Goal: Navigation & Orientation: Find specific page/section

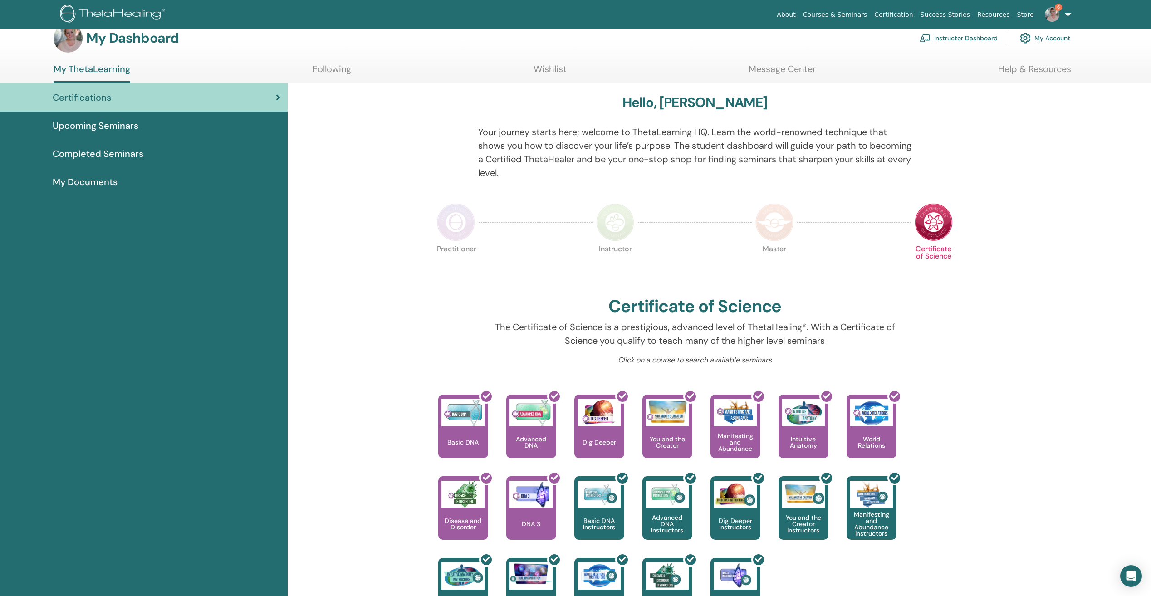
scroll to position [15, 0]
click at [112, 152] on span "Completed Seminars" at bounding box center [98, 155] width 91 height 14
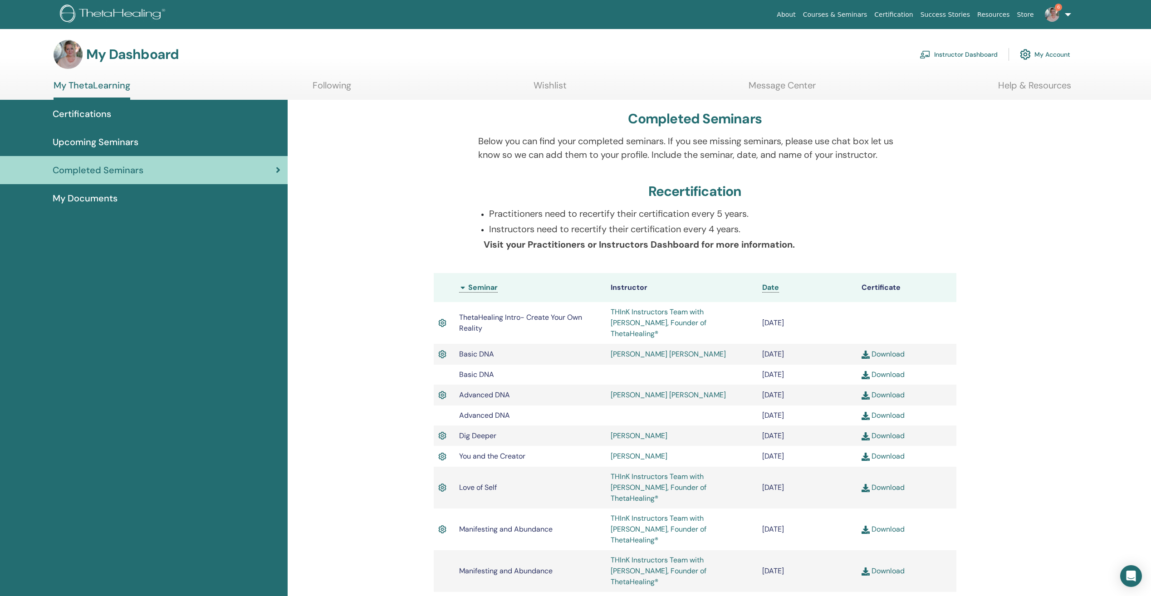
click at [80, 111] on span "Certifications" at bounding box center [82, 114] width 59 height 14
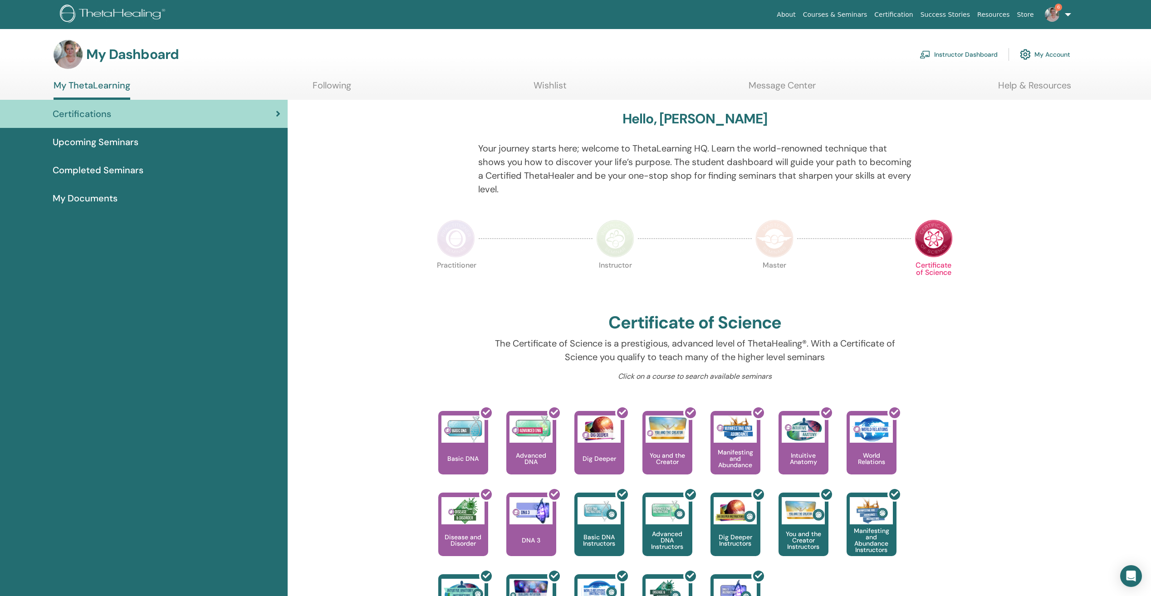
click at [90, 140] on span "Upcoming Seminars" at bounding box center [96, 142] width 86 height 14
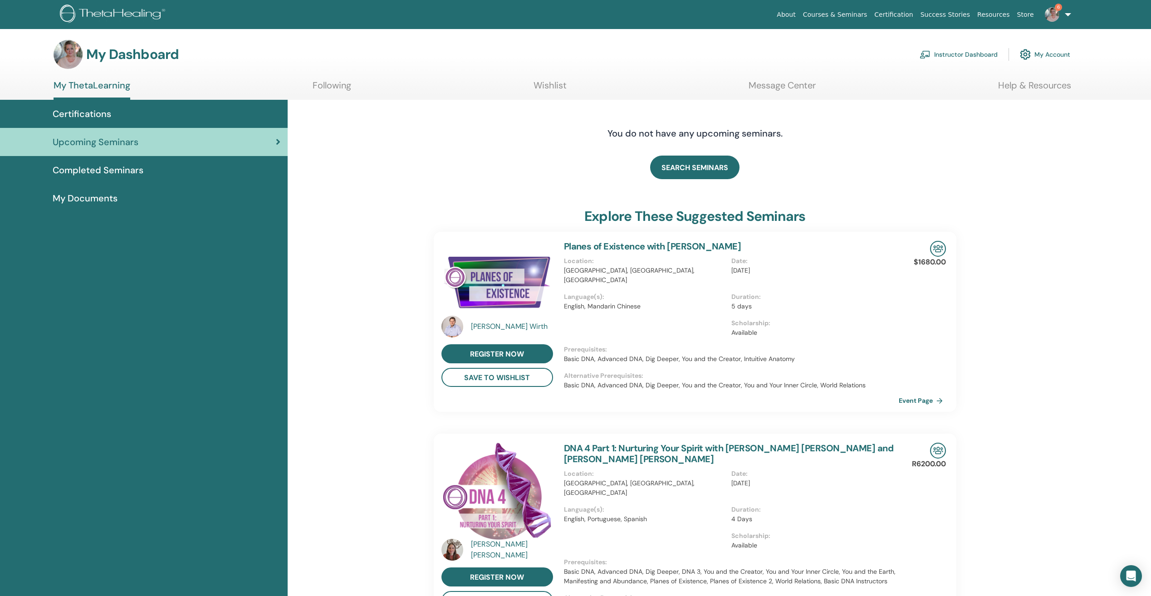
click at [1042, 52] on link "My Account" at bounding box center [1045, 54] width 50 height 20
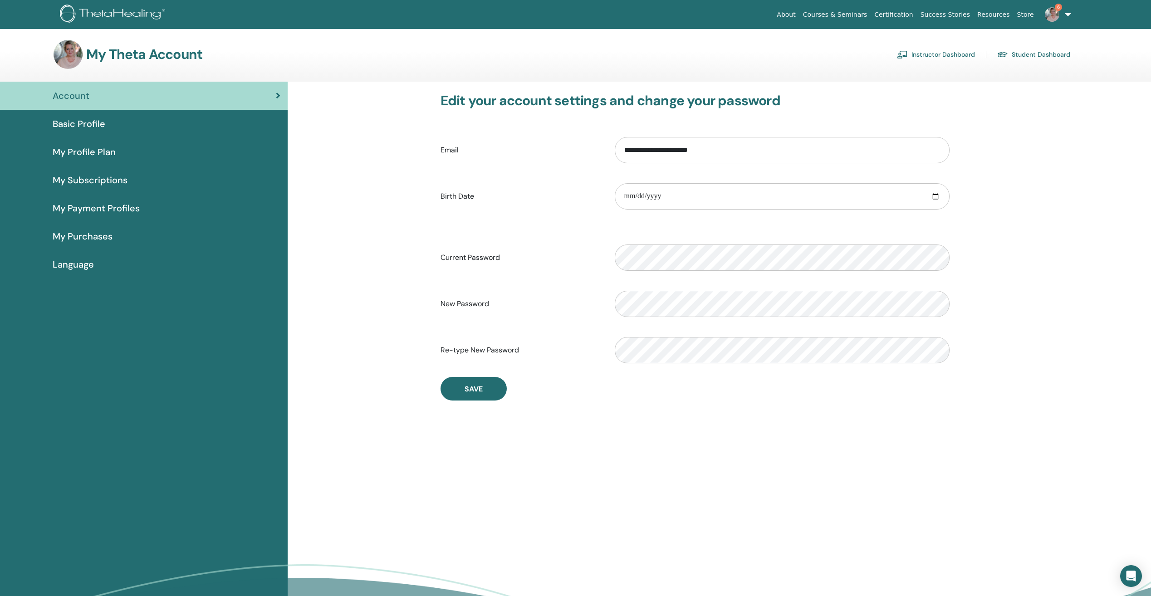
click at [993, 12] on link "Resources" at bounding box center [993, 14] width 40 height 17
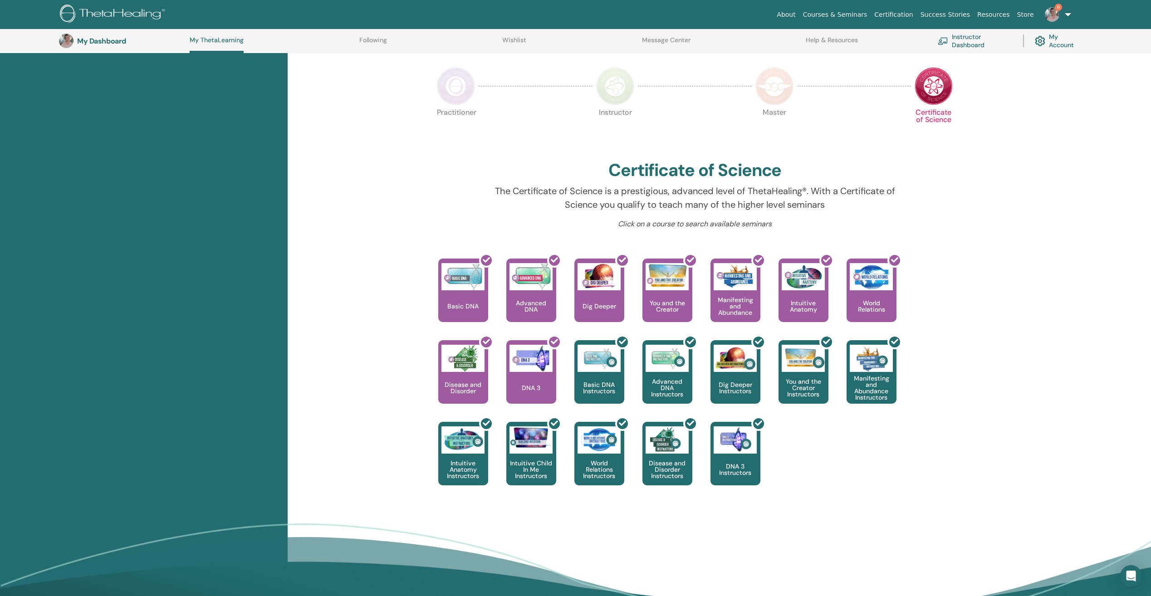
scroll to position [177, 0]
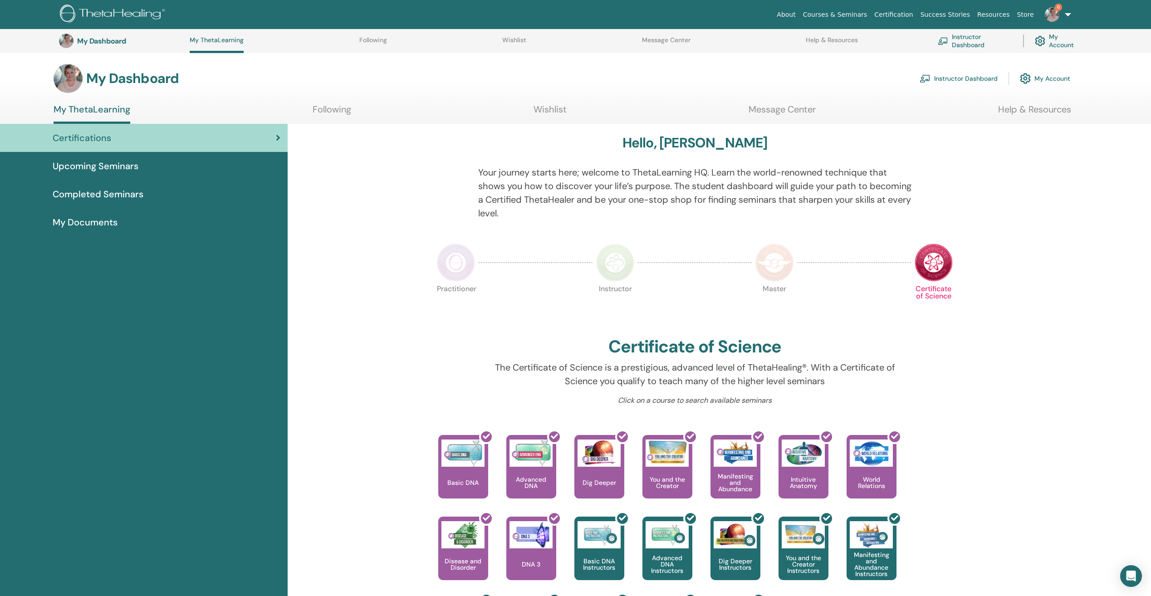
scroll to position [177, 0]
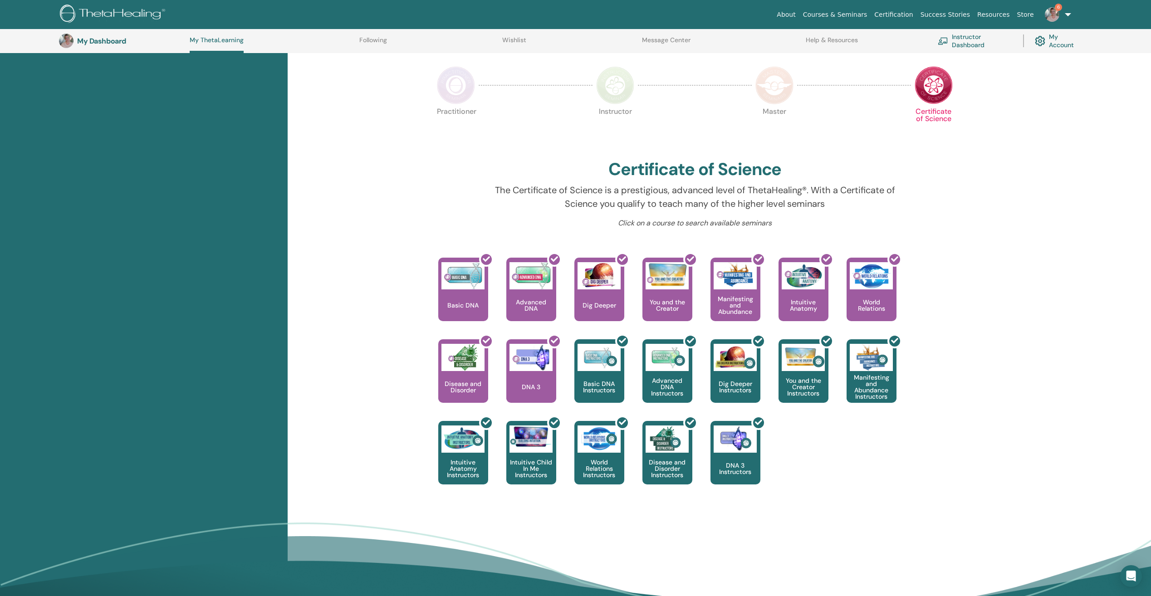
click at [1067, 13] on link "6" at bounding box center [1055, 14] width 37 height 29
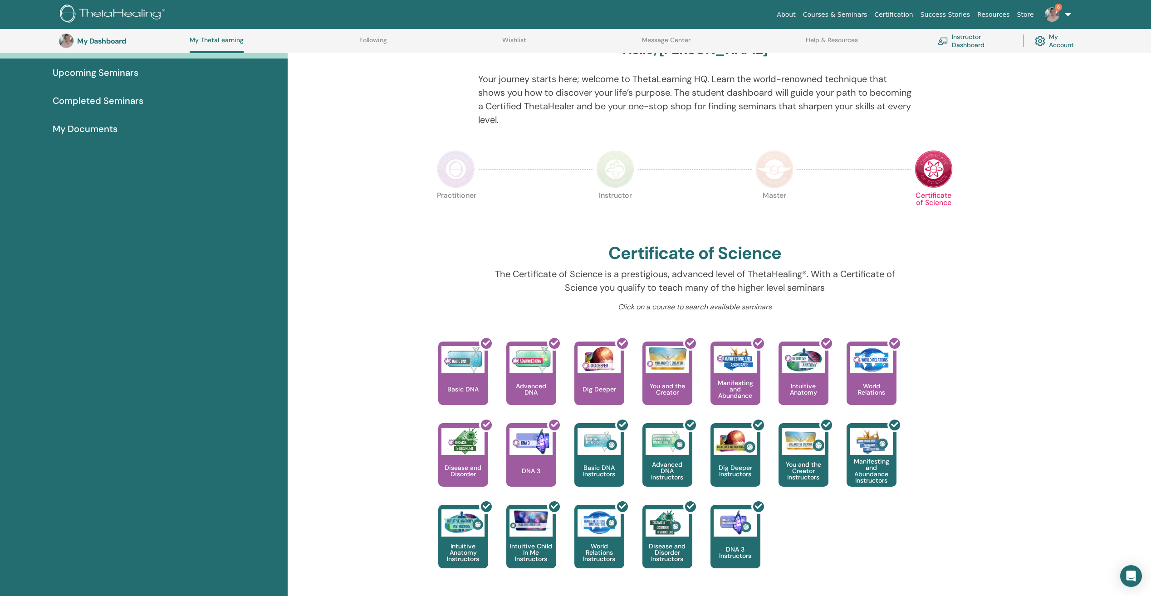
scroll to position [96, 0]
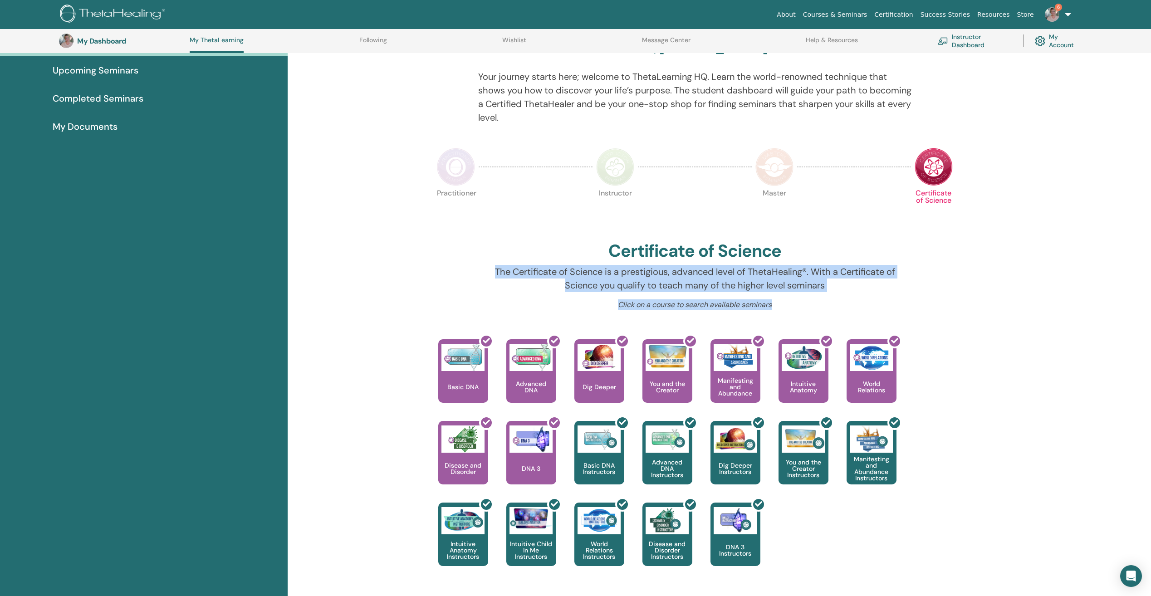
drag, startPoint x: 1149, startPoint y: 316, endPoint x: 1138, endPoint y: 256, distance: 60.9
click at [1138, 256] on div "Hello, Anett Your journey starts here; welcome to ThetaLearning HQ. Learn the w…" at bounding box center [719, 361] width 863 height 667
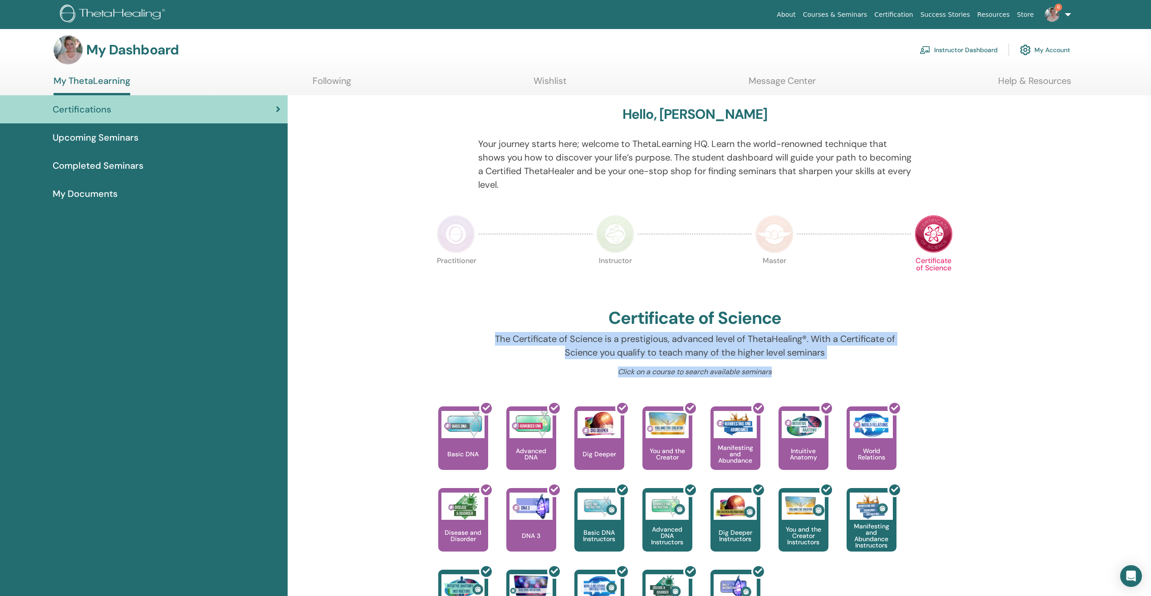
scroll to position [0, 0]
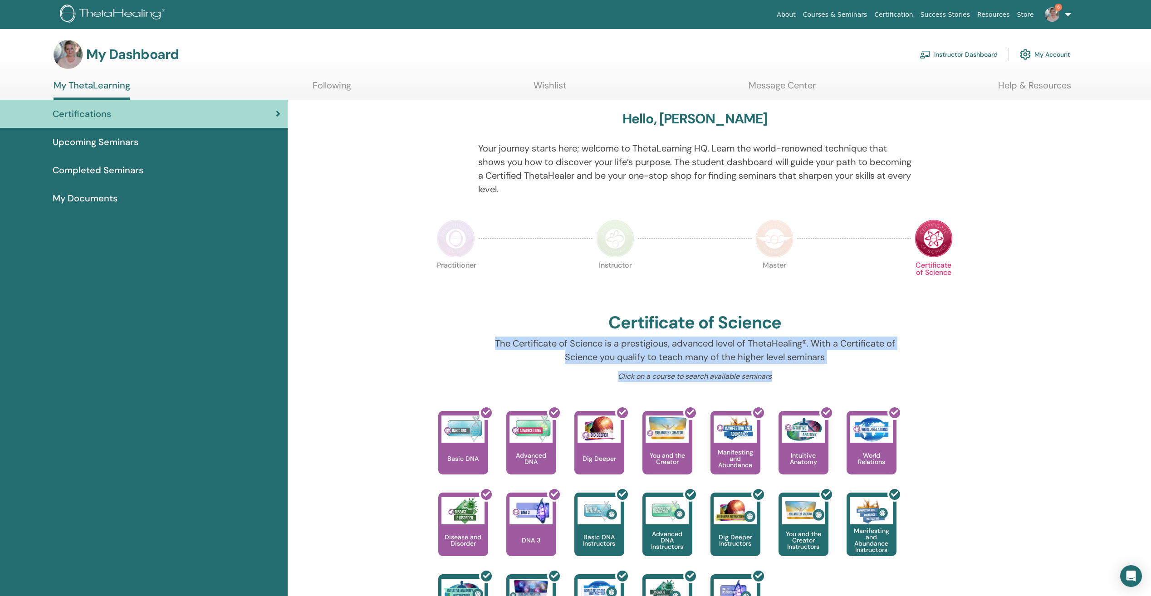
click at [951, 53] on link "Instructor Dashboard" at bounding box center [958, 54] width 78 height 20
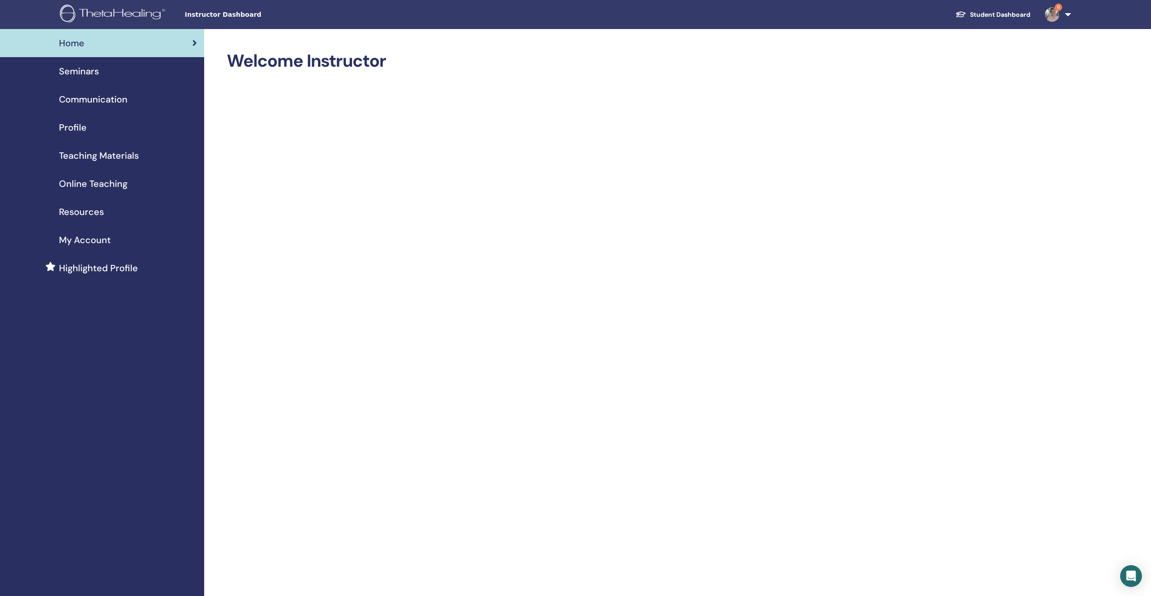
click at [73, 69] on span "Seminars" at bounding box center [79, 71] width 40 height 14
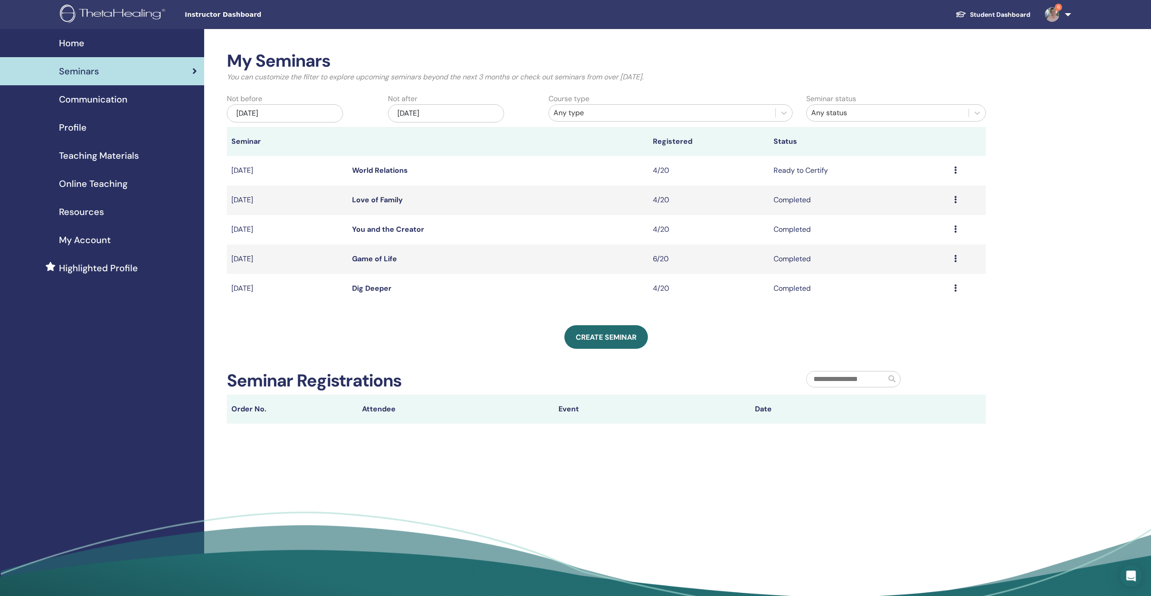
click at [89, 153] on span "Teaching Materials" at bounding box center [99, 156] width 80 height 14
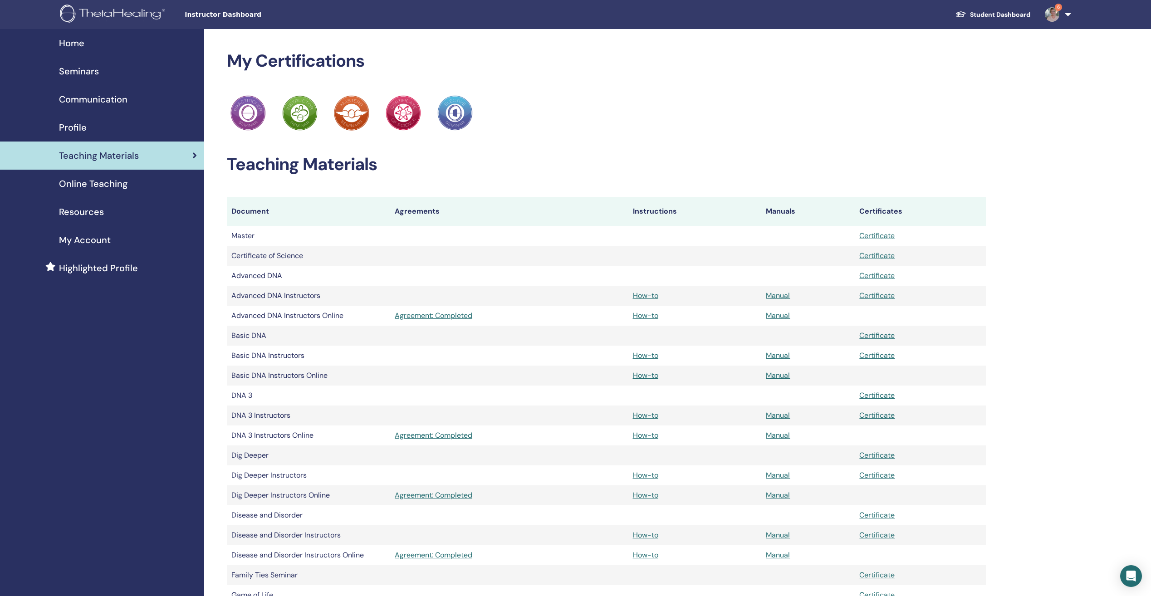
click at [92, 183] on span "Online Teaching" at bounding box center [93, 184] width 68 height 14
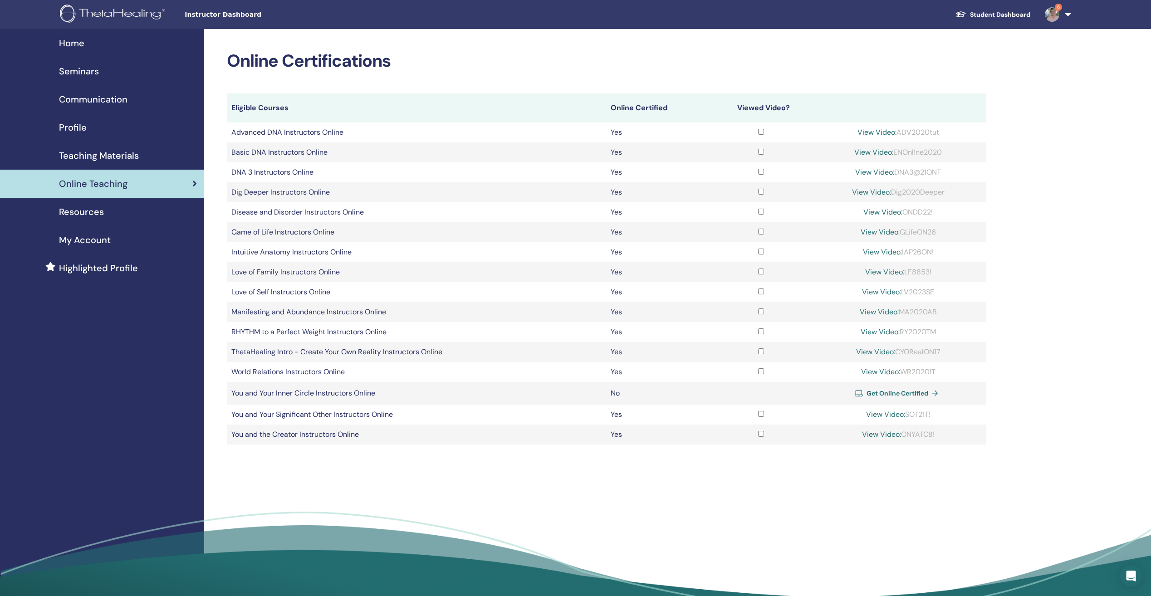
click at [74, 211] on span "Resources" at bounding box center [81, 212] width 45 height 14
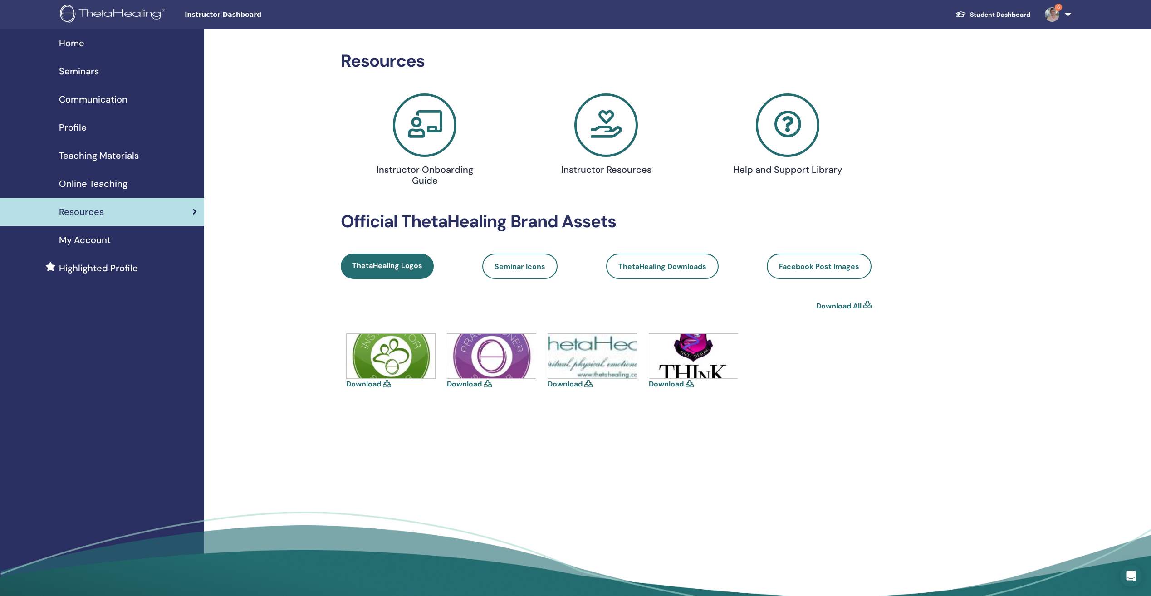
click at [88, 236] on span "My Account" at bounding box center [85, 240] width 52 height 14
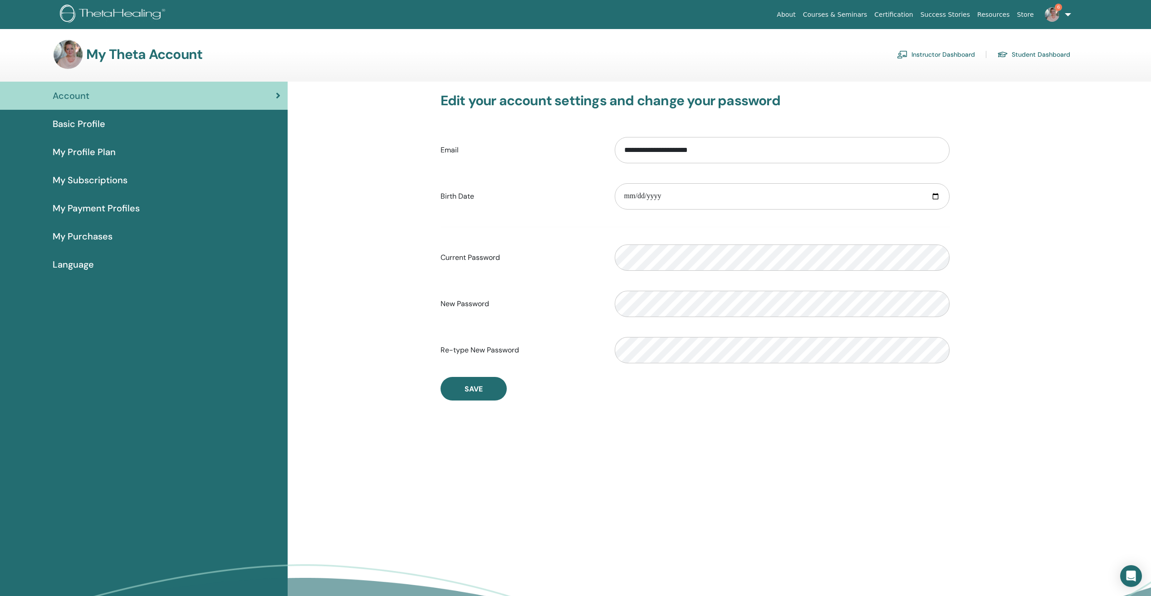
click at [80, 263] on span "Language" at bounding box center [73, 265] width 41 height 14
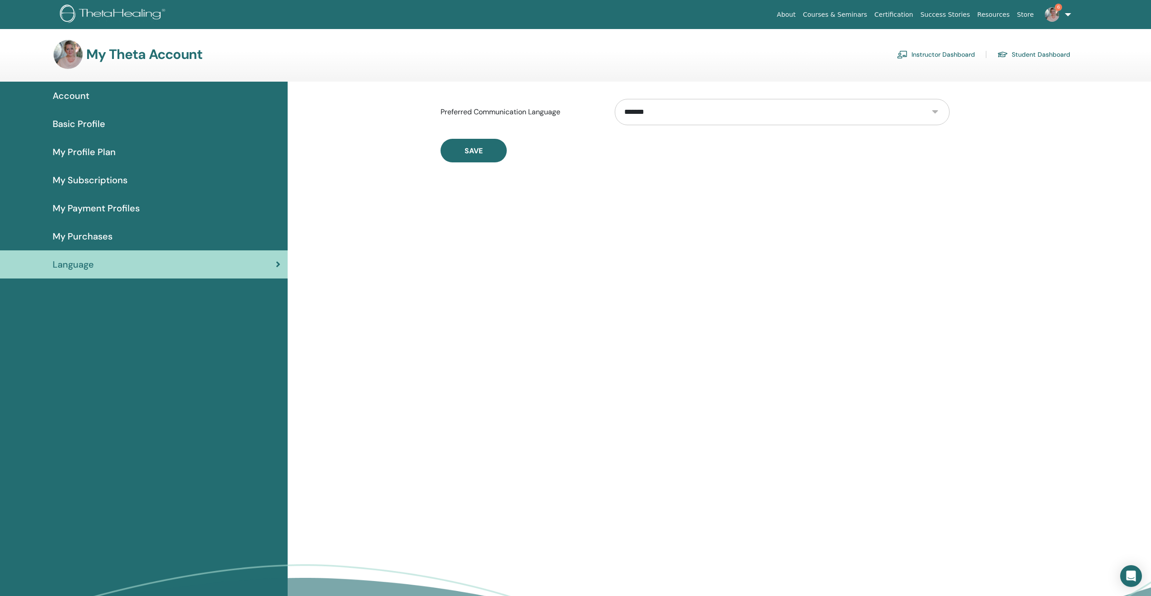
click at [83, 152] on span "My Profile Plan" at bounding box center [84, 152] width 63 height 14
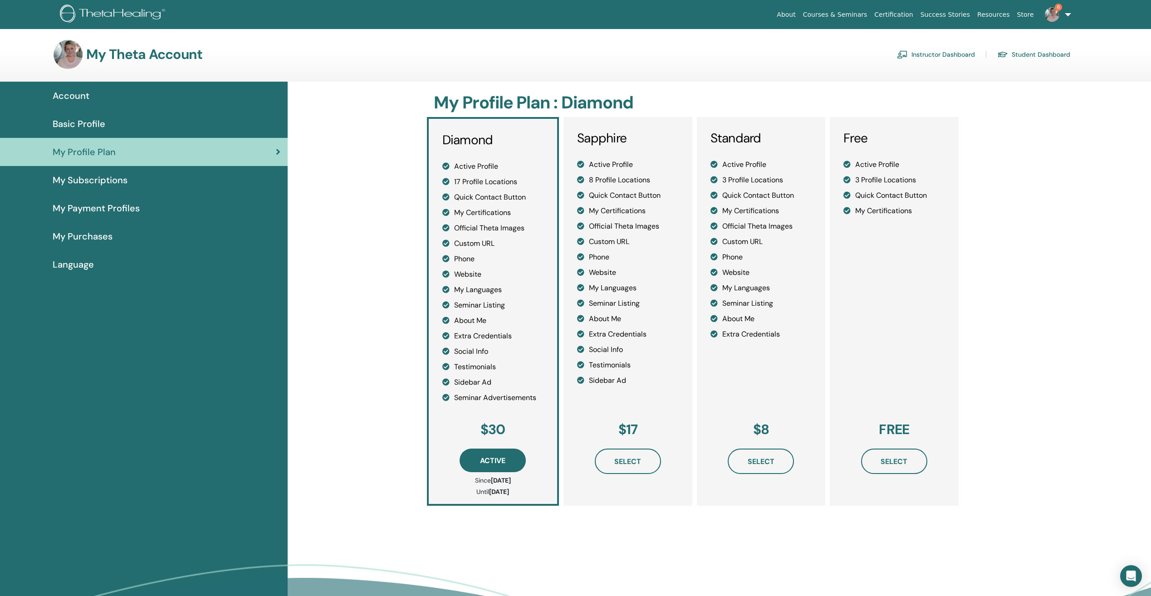
click at [78, 93] on span "Account" at bounding box center [71, 96] width 37 height 14
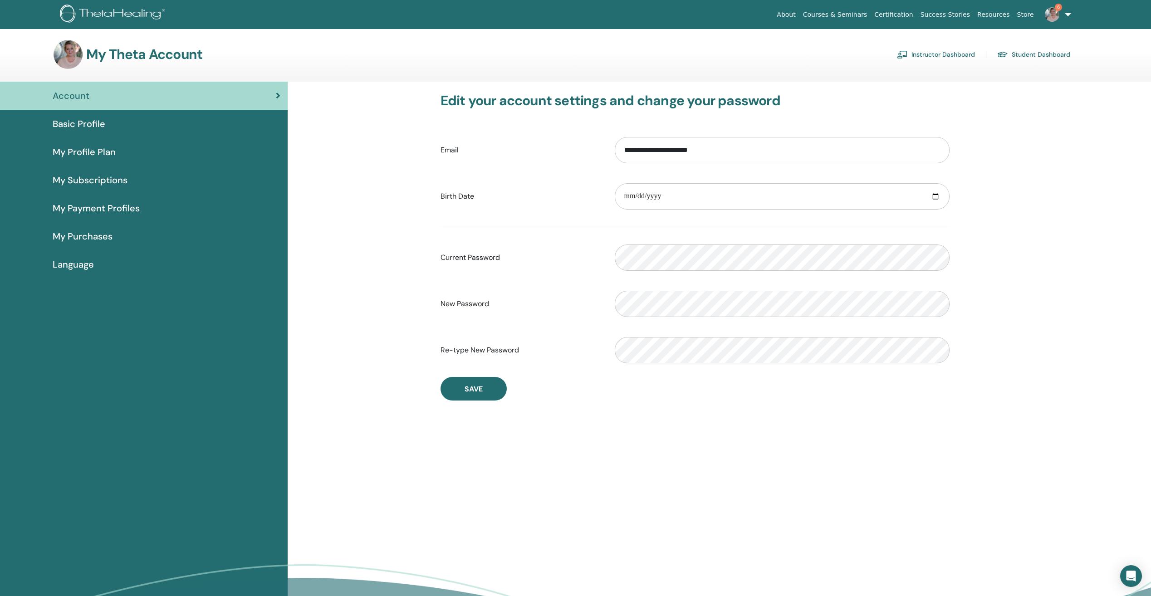
click at [858, 11] on link "Courses & Seminars" at bounding box center [835, 14] width 72 height 17
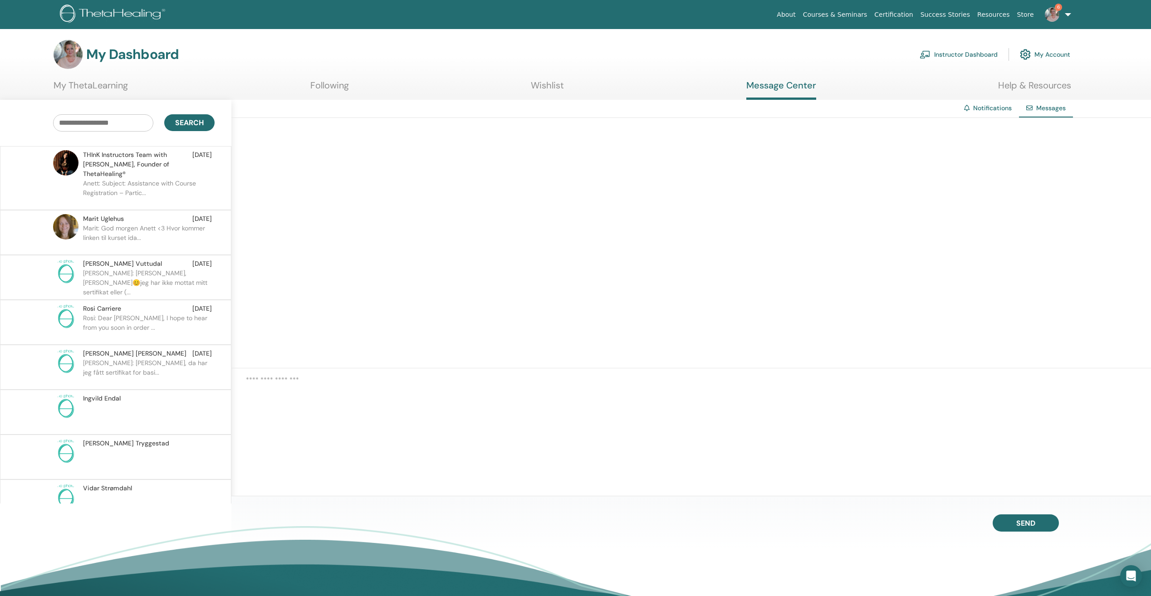
click at [950, 52] on link "Instructor Dashboard" at bounding box center [958, 54] width 78 height 20
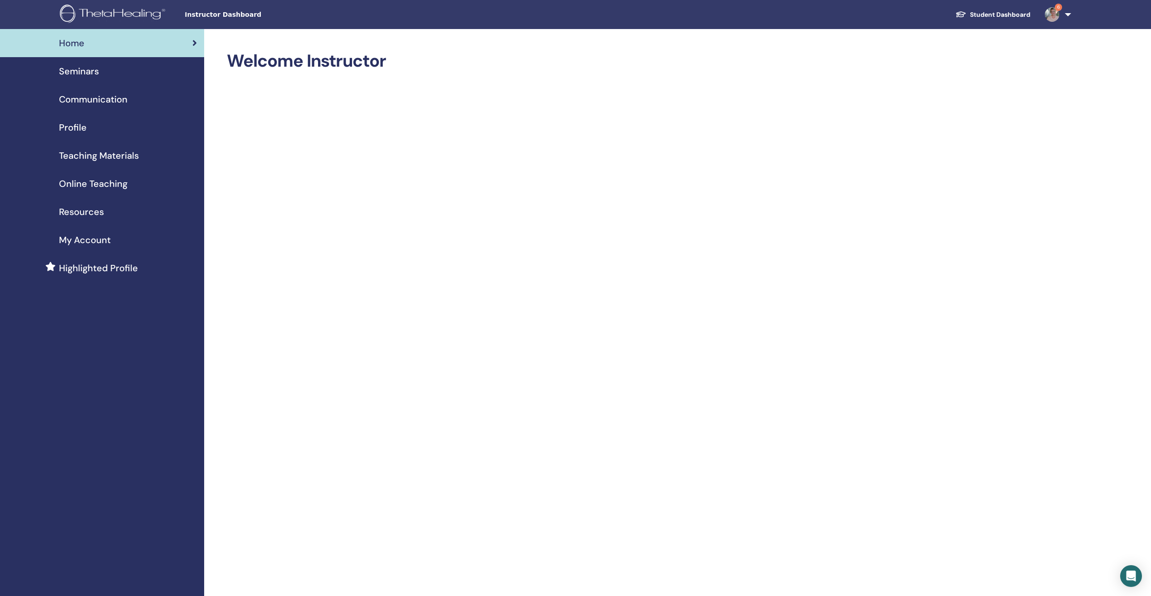
click at [1067, 15] on link "6" at bounding box center [1055, 14] width 37 height 29
click at [1025, 98] on span "My Seminars" at bounding box center [1027, 102] width 41 height 8
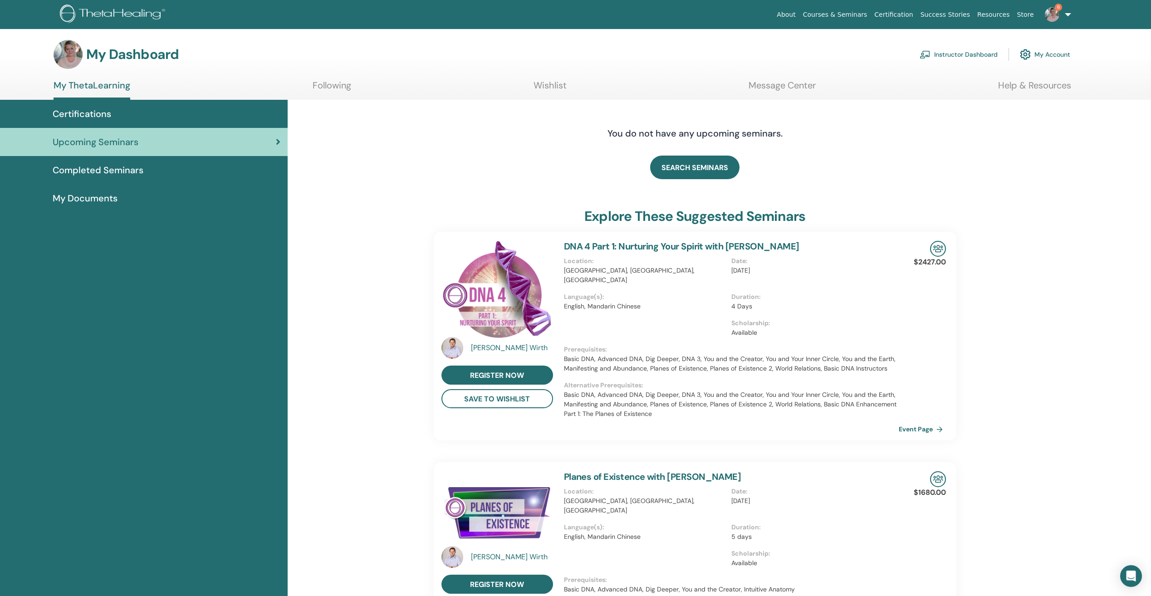
click at [861, 14] on link "Courses & Seminars" at bounding box center [835, 14] width 72 height 17
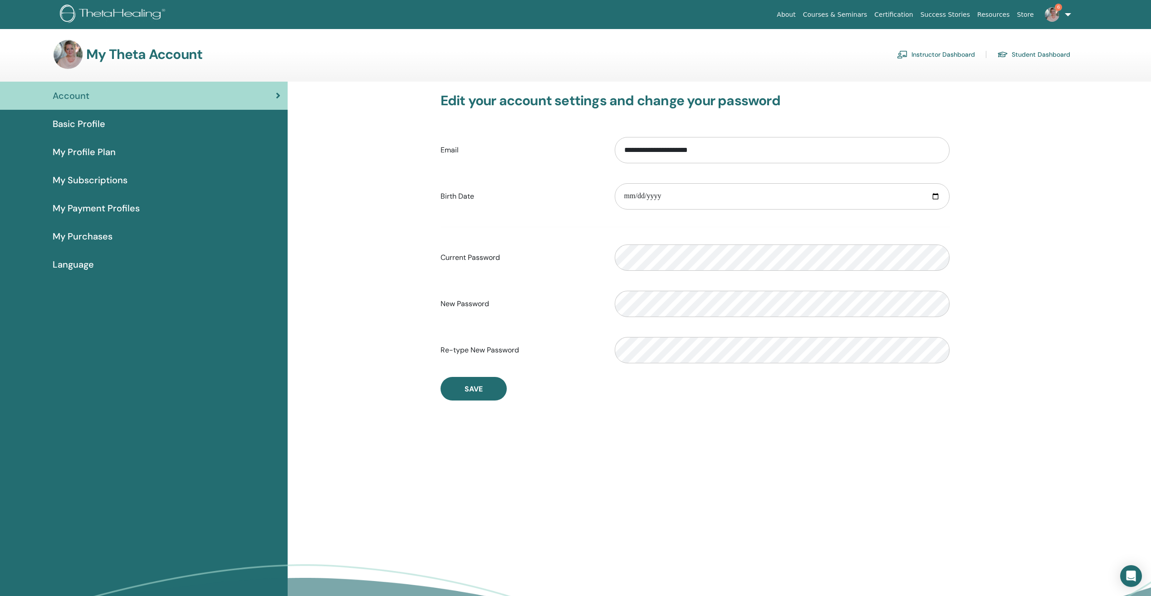
click at [83, 122] on span "Basic Profile" at bounding box center [79, 124] width 53 height 14
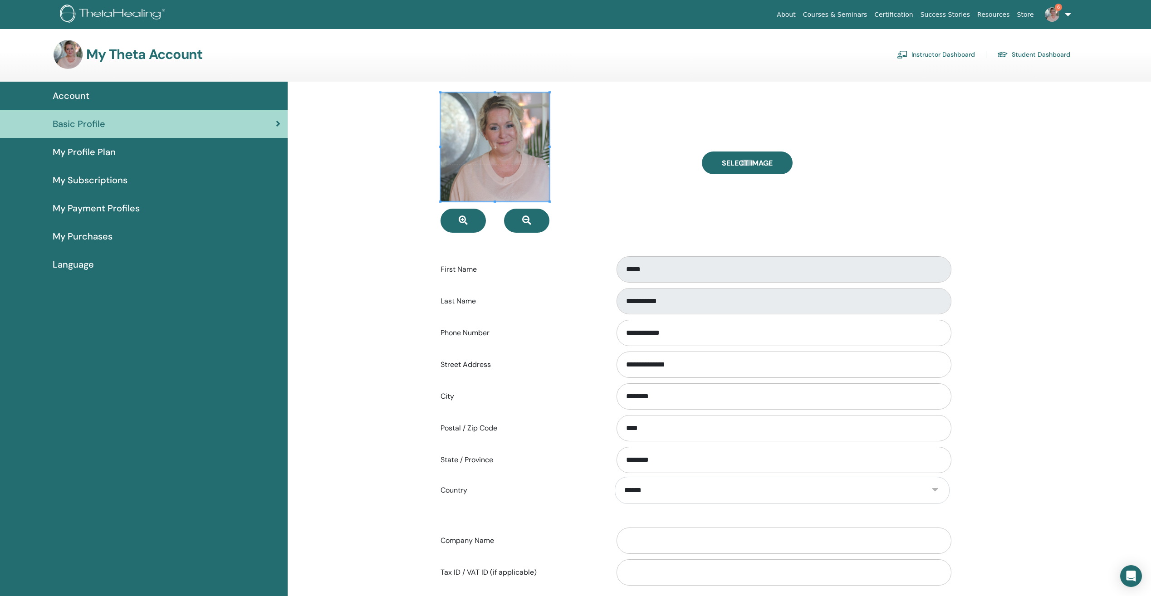
click at [79, 151] on span "My Profile Plan" at bounding box center [84, 152] width 63 height 14
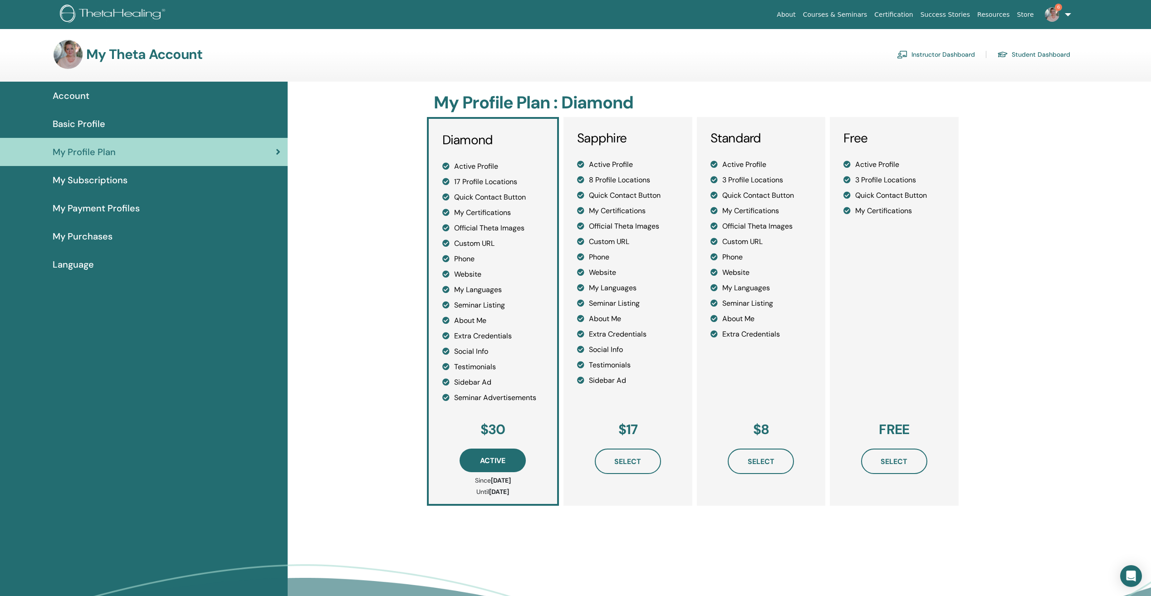
click at [88, 180] on span "My Subscriptions" at bounding box center [90, 180] width 75 height 14
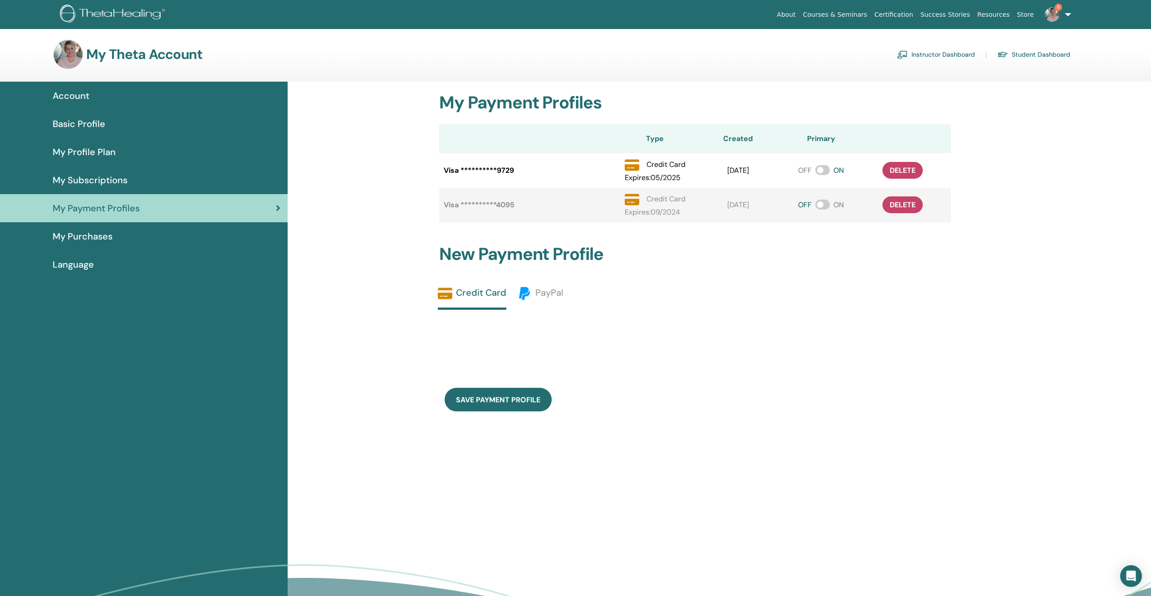
click at [86, 235] on span "My Purchases" at bounding box center [83, 237] width 60 height 14
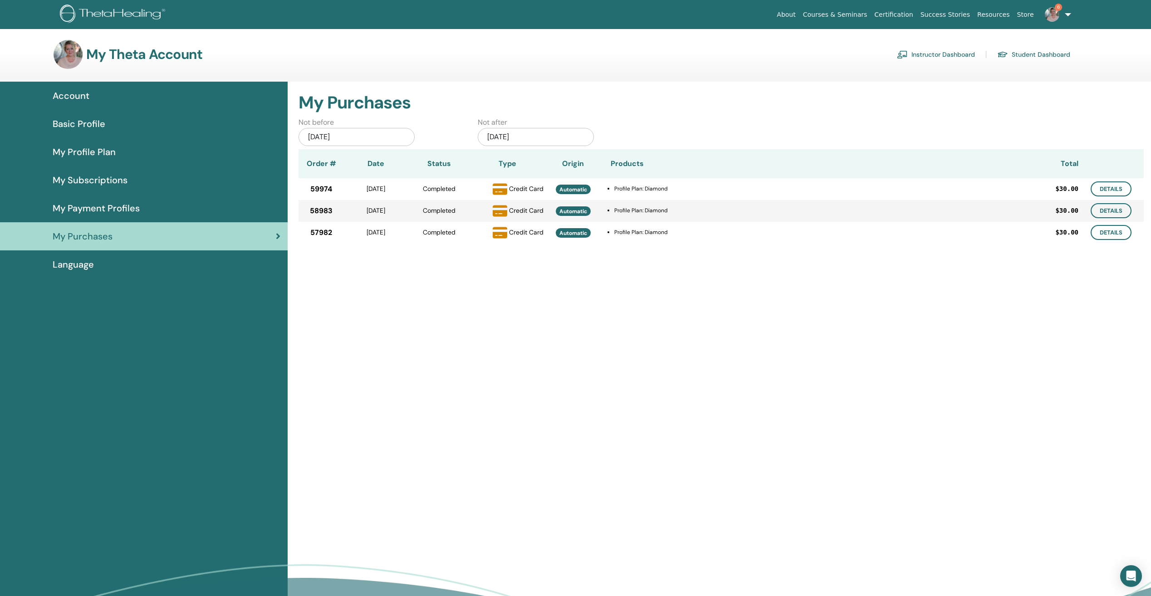
click at [78, 263] on span "Language" at bounding box center [73, 265] width 41 height 14
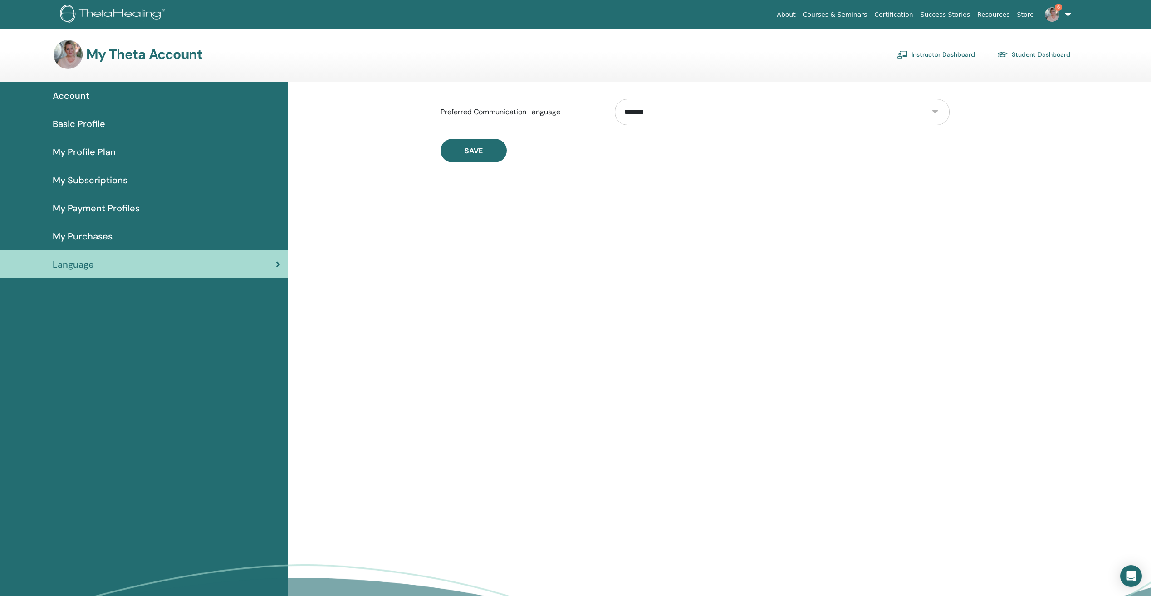
click at [1068, 15] on link "6" at bounding box center [1055, 14] width 37 height 29
click at [799, 13] on link "About" at bounding box center [786, 14] width 26 height 17
click at [916, 14] on link "Certification" at bounding box center [893, 14] width 46 height 17
click at [1070, 14] on link "6" at bounding box center [1055, 14] width 37 height 29
click at [1030, 93] on span "My Seminars" at bounding box center [1026, 97] width 38 height 8
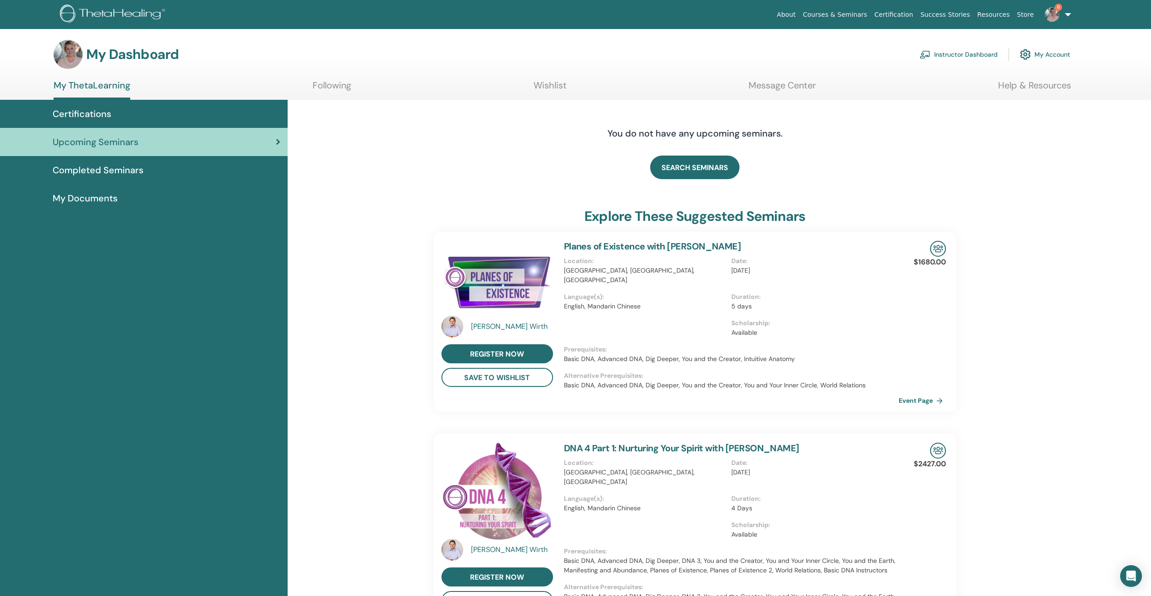
click at [1057, 53] on link "My Account" at bounding box center [1045, 54] width 50 height 20
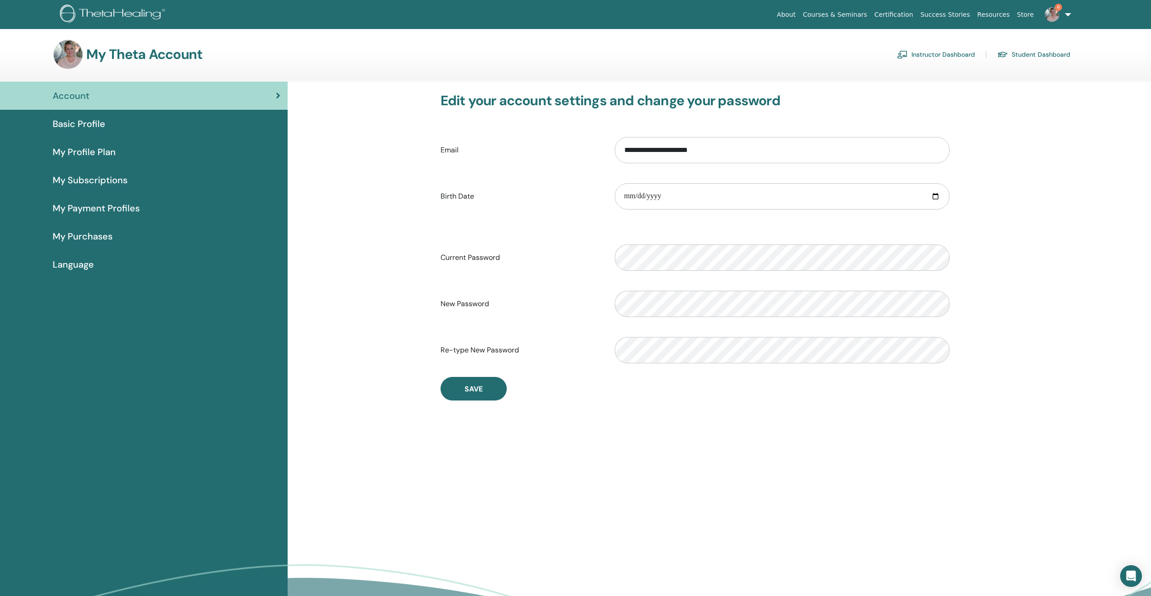
click at [991, 13] on link "Resources" at bounding box center [993, 14] width 40 height 17
